Goal: Transaction & Acquisition: Book appointment/travel/reservation

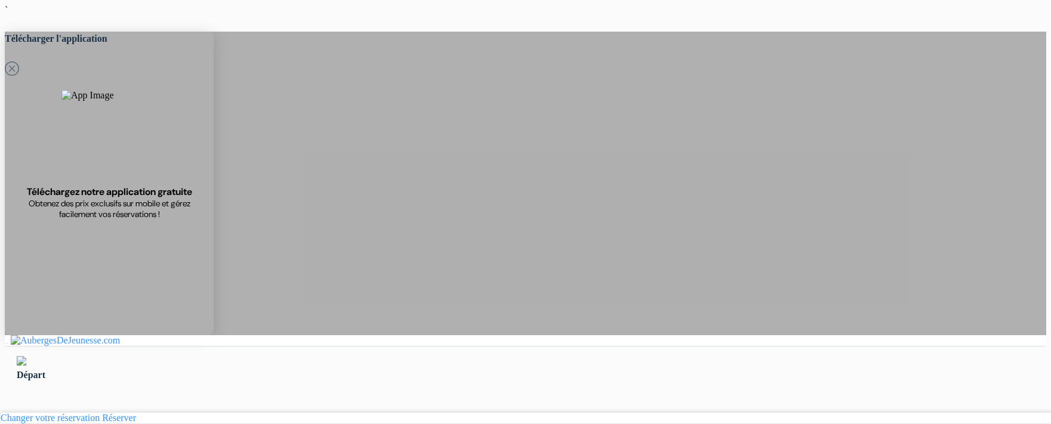
select select "3"
select select "1"
click at [364, 347] on div "Départ" at bounding box center [526, 369] width 1042 height 45
click at [732, 347] on div "Départ" at bounding box center [526, 369] width 1042 height 45
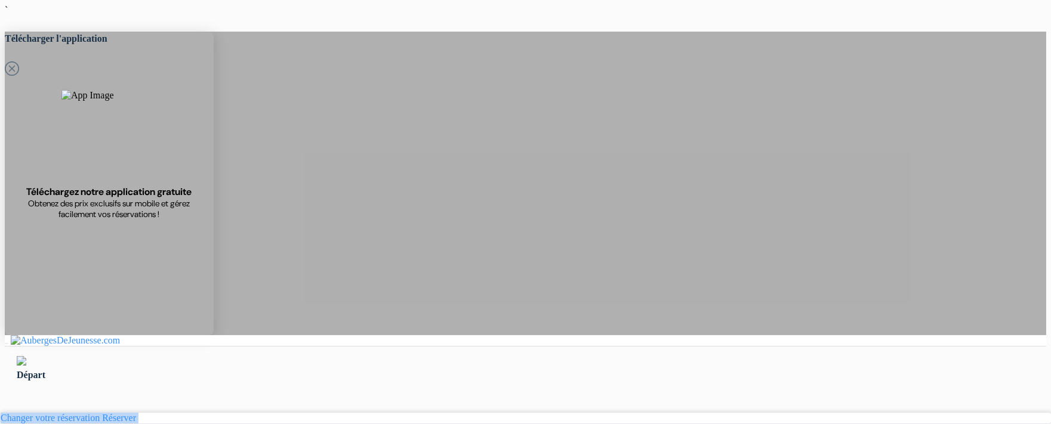
click at [732, 347] on div "Départ" at bounding box center [526, 369] width 1042 height 45
drag, startPoint x: 732, startPoint y: 90, endPoint x: 740, endPoint y: 82, distance: 11.0
click at [740, 347] on div "Départ" at bounding box center [526, 369] width 1042 height 45
click at [740, 368] on div "Départ" at bounding box center [526, 375] width 1018 height 14
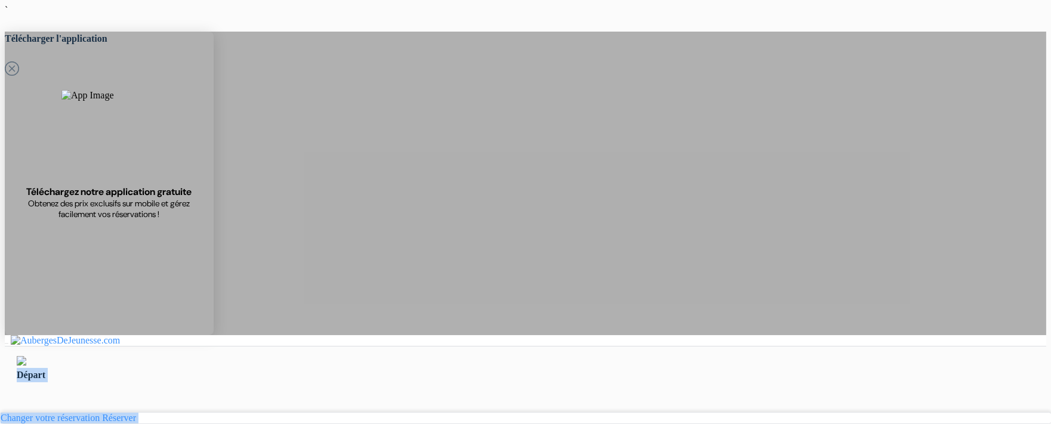
click at [740, 368] on div "Départ" at bounding box center [526, 375] width 1018 height 14
click at [747, 368] on div "Départ" at bounding box center [526, 375] width 1018 height 14
click at [838, 368] on div "Départ" at bounding box center [526, 375] width 1018 height 14
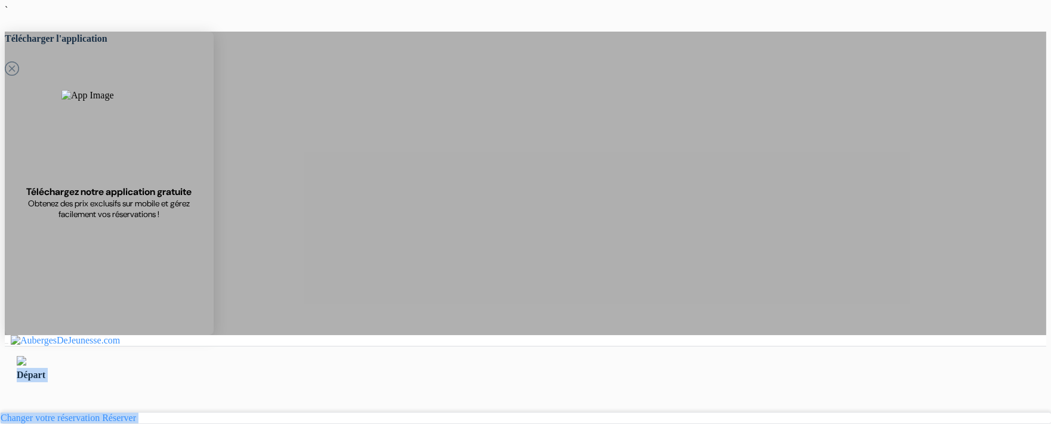
click at [851, 347] on div "Départ" at bounding box center [526, 369] width 1042 height 45
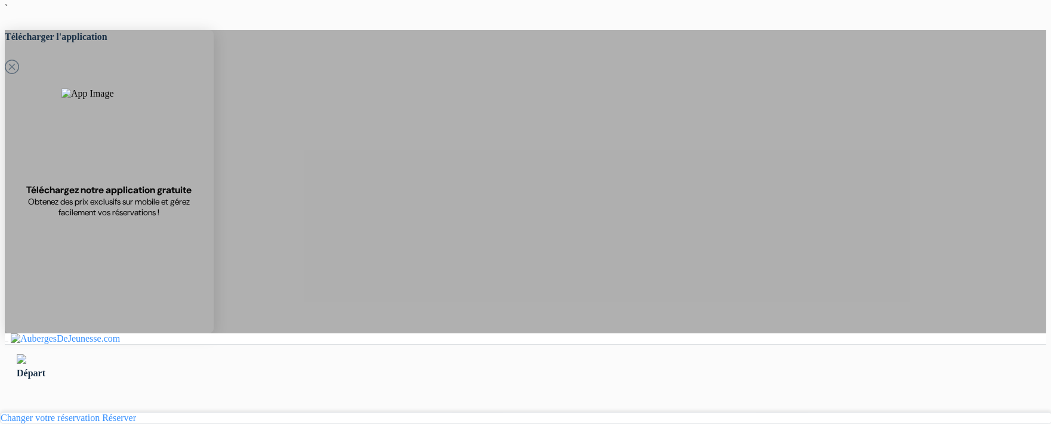
scroll to position [14, 0]
